Goal: Task Accomplishment & Management: Use online tool/utility

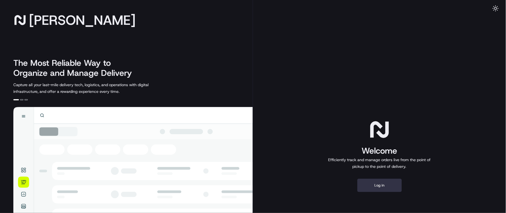
click at [375, 180] on button "Log in" at bounding box center [379, 184] width 45 height 13
